Goal: Transaction & Acquisition: Purchase product/service

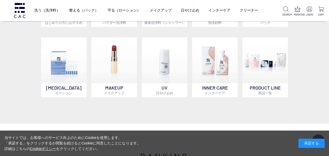
scroll to position [393, 0]
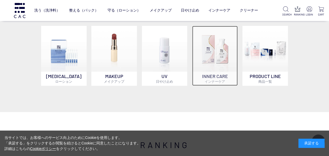
click at [224, 75] on p "INNER CARE インナーケア" at bounding box center [214, 78] width 45 height 14
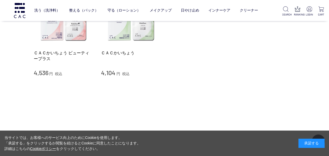
scroll to position [105, 0]
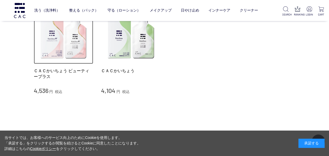
click at [75, 58] on img at bounding box center [64, 34] width 60 height 60
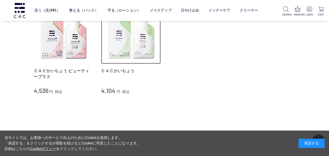
click at [119, 53] on img at bounding box center [131, 34] width 60 height 60
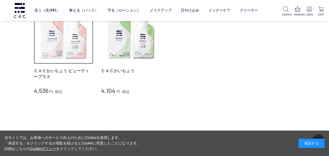
click at [66, 58] on img at bounding box center [64, 34] width 60 height 60
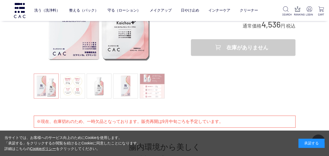
scroll to position [105, 0]
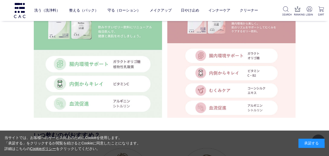
scroll to position [1231, 0]
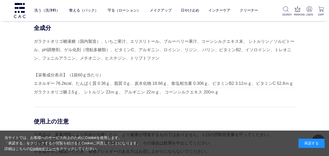
scroll to position [1624, 0]
